Goal: Task Accomplishment & Management: Manage account settings

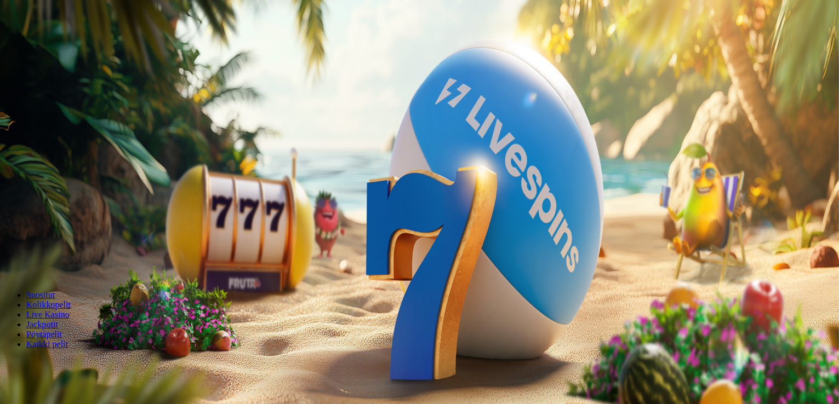
click at [87, 45] on button "Kirjaudu" at bounding box center [76, 40] width 36 height 12
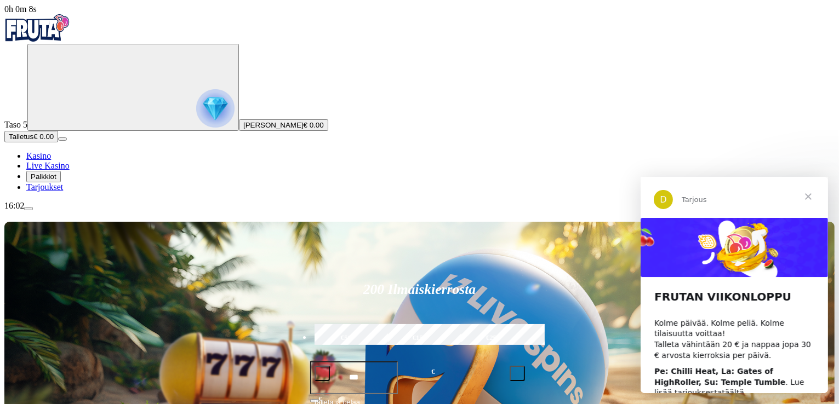
click at [807, 195] on span "Sulje" at bounding box center [807, 195] width 39 height 39
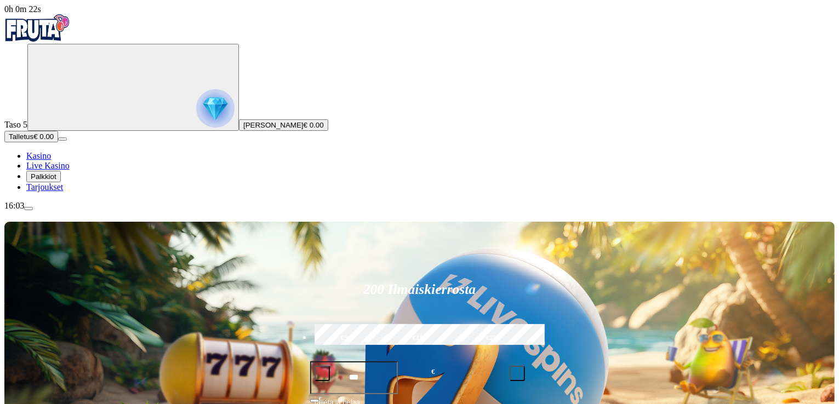
click at [56, 181] on span "Palkkiot" at bounding box center [44, 177] width 26 height 8
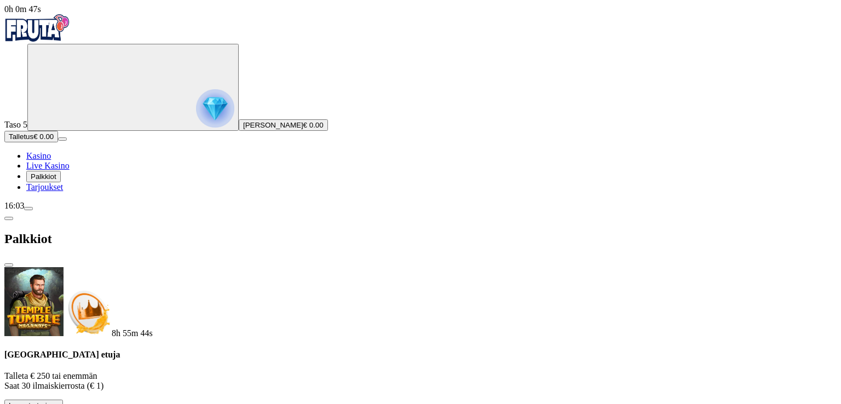
click at [9, 265] on span "close icon" at bounding box center [9, 265] width 0 height 0
